Goal: Navigation & Orientation: Find specific page/section

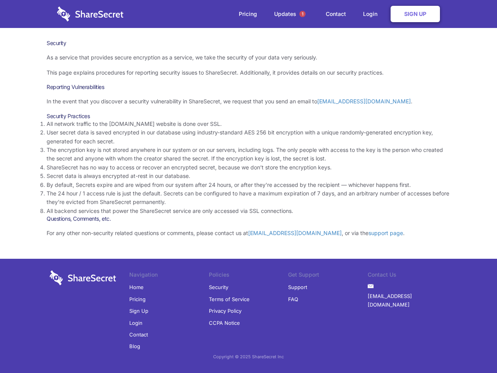
click at [248, 186] on li "By default, Secrets expire and are wiped from our system after 24 hours, or aft…" at bounding box center [249, 185] width 404 height 9
click at [302, 14] on span "1" at bounding box center [302, 14] width 6 height 6
